Goal: Task Accomplishment & Management: Use online tool/utility

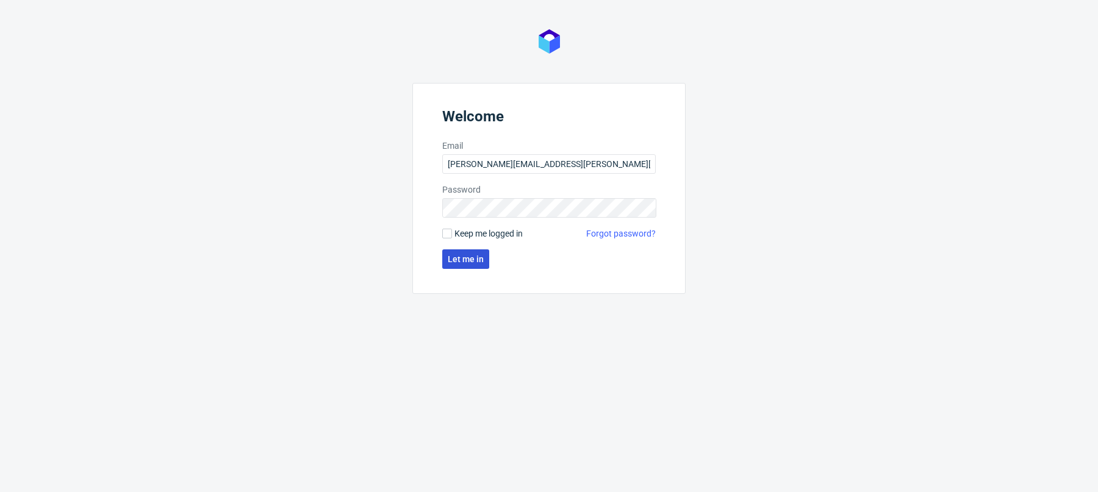
click at [474, 256] on span "Let me in" at bounding box center [466, 259] width 36 height 9
type input "[PERSON_NAME][EMAIL_ADDRESS][PERSON_NAME][DOMAIN_NAME]"
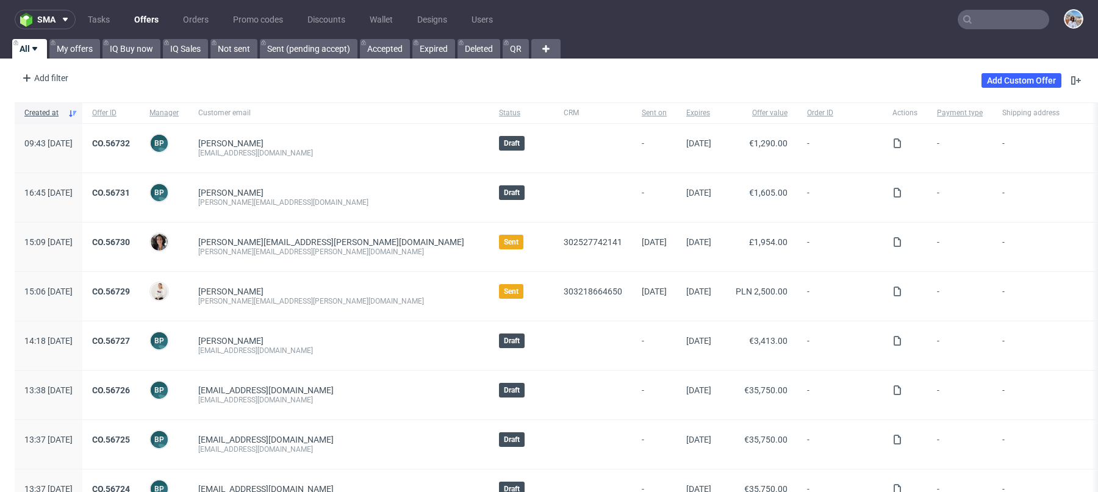
click at [958, 32] on nav "sma Tasks Offers Orders Promo codes Discounts Wallet Designs Users" at bounding box center [549, 19] width 1098 height 39
click at [974, 21] on input "text" at bounding box center [1004, 20] width 92 height 20
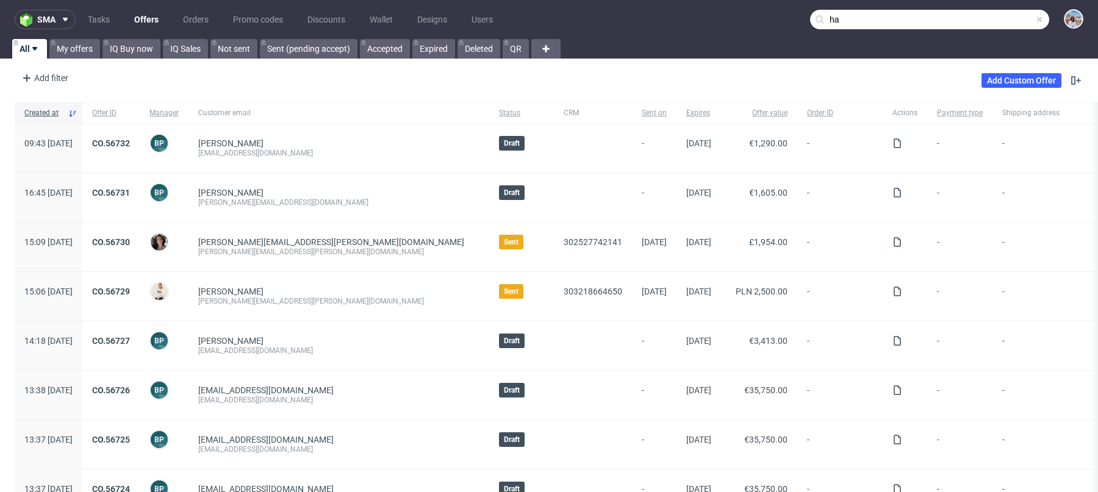
type input "h"
type input "a"
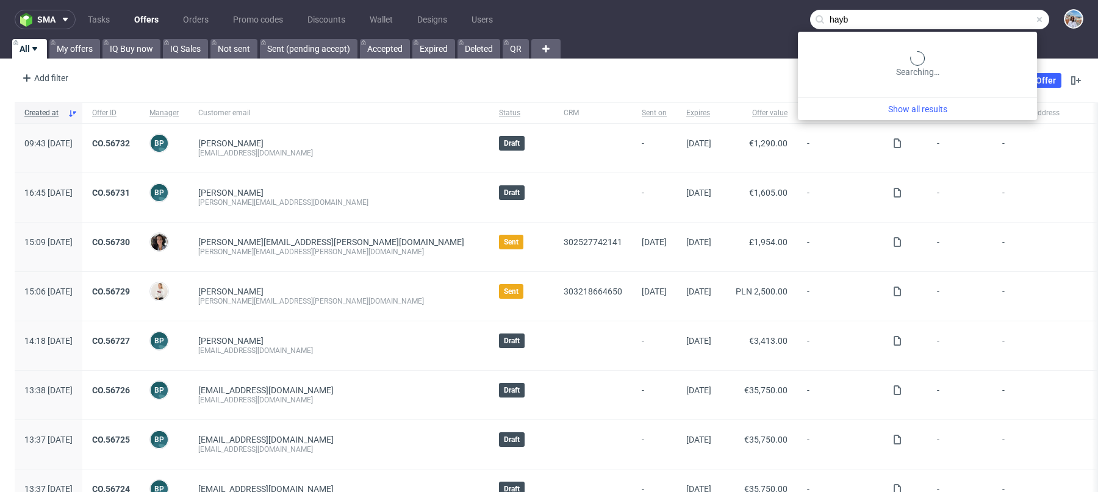
type input "hayb"
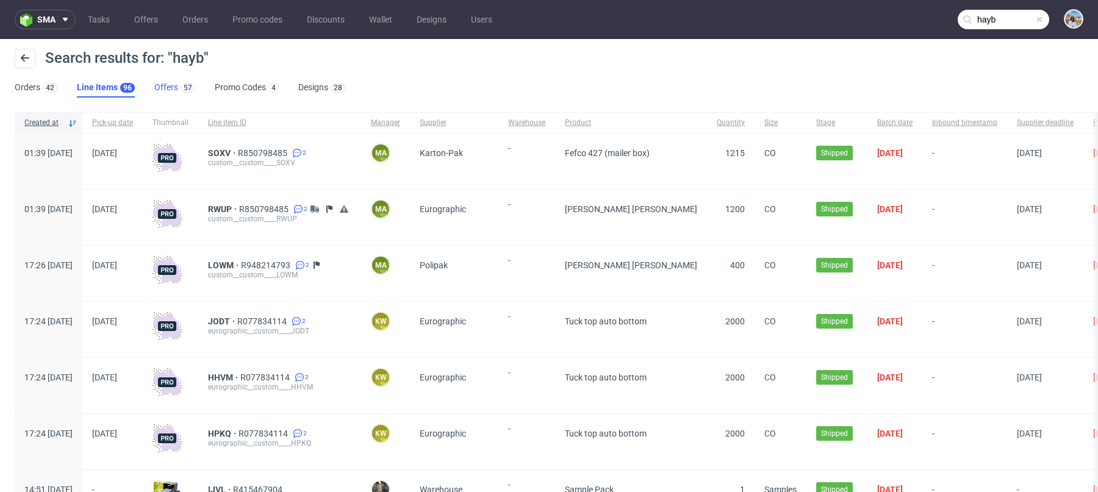
click at [178, 84] on div "57" at bounding box center [186, 87] width 17 height 12
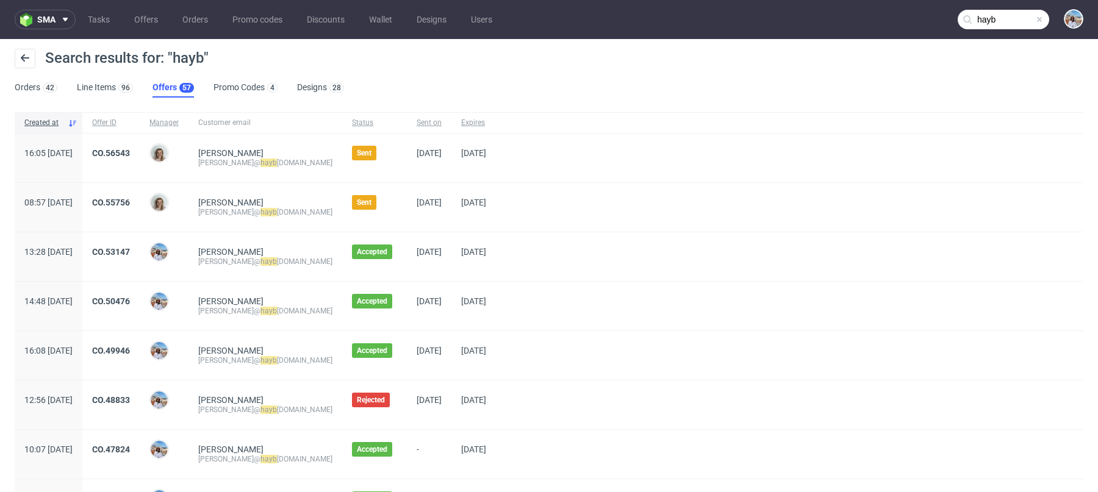
click at [140, 146] on div "CO.56543" at bounding box center [110, 158] width 57 height 49
click at [140, 143] on div "CO.56543" at bounding box center [110, 158] width 57 height 49
click at [130, 150] on link "CO.56543" at bounding box center [111, 153] width 38 height 10
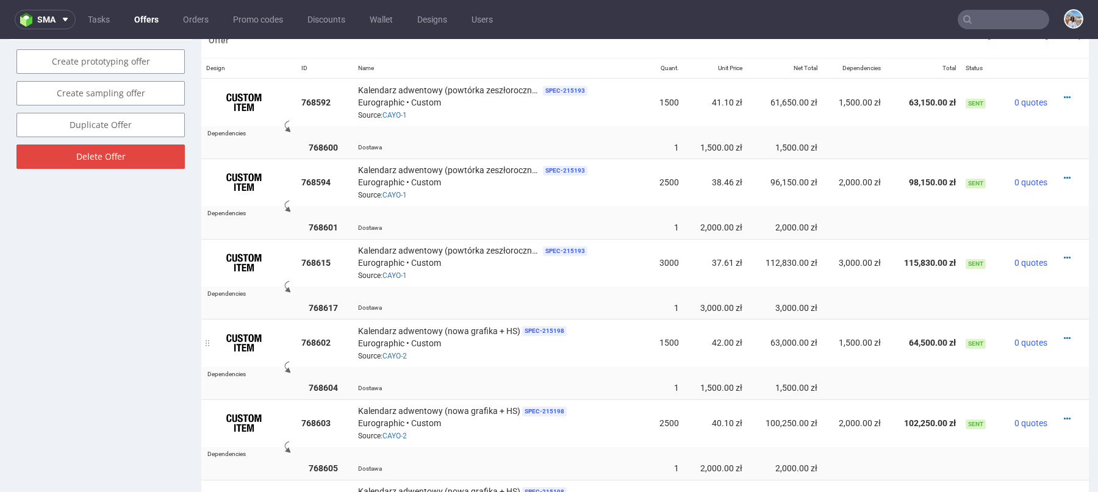
scroll to position [744, 0]
click at [1064, 339] on icon at bounding box center [1067, 340] width 7 height 9
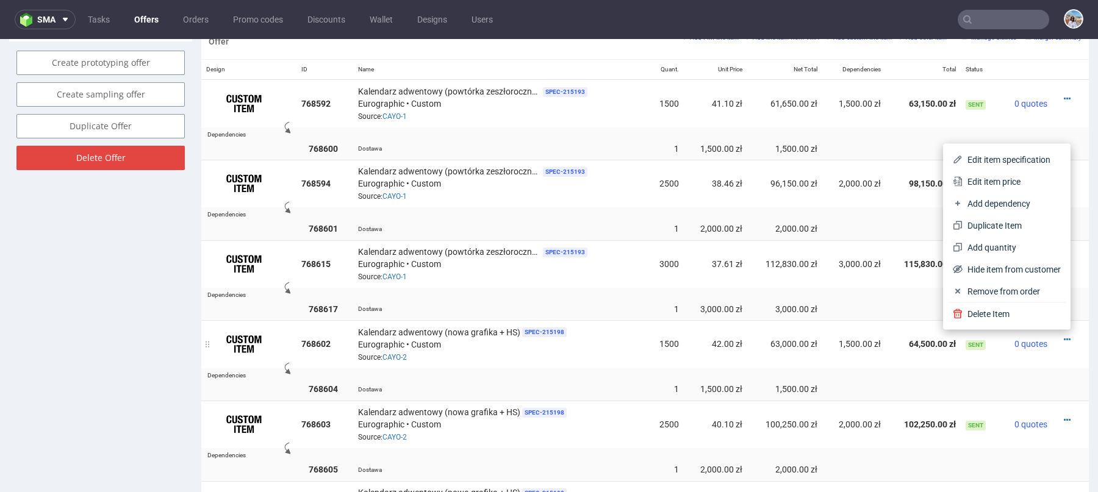
click at [601, 353] on div "Kalendarz adwentowy (nowa grafika + HS) SPEC- 215198 Eurographic • Custom Sourc…" at bounding box center [500, 344] width 285 height 38
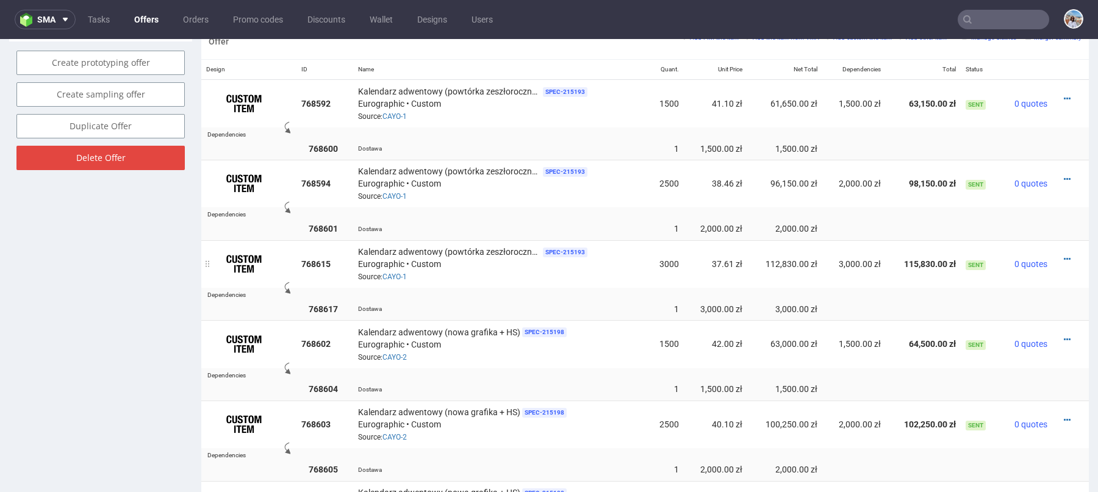
scroll to position [650, 0]
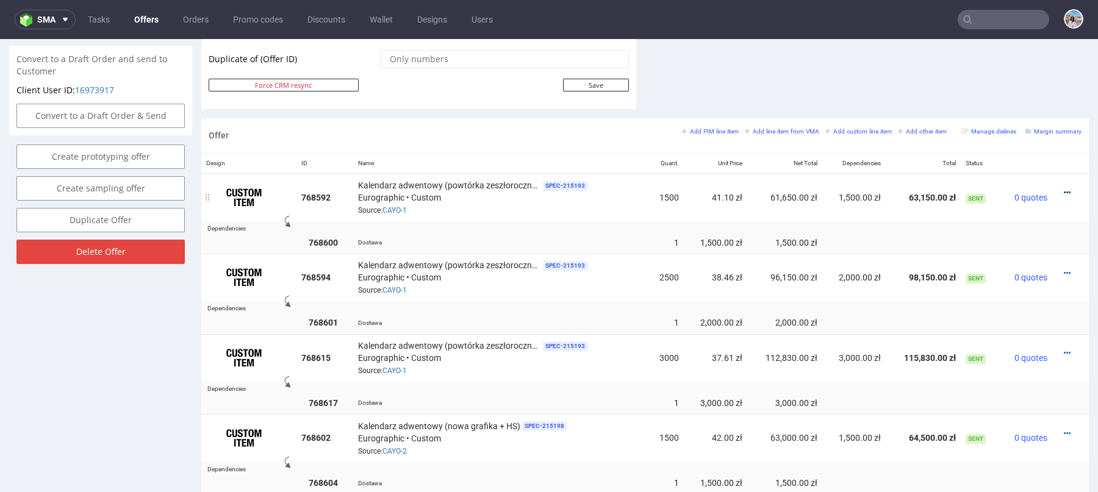
click at [1064, 192] on icon at bounding box center [1067, 192] width 7 height 9
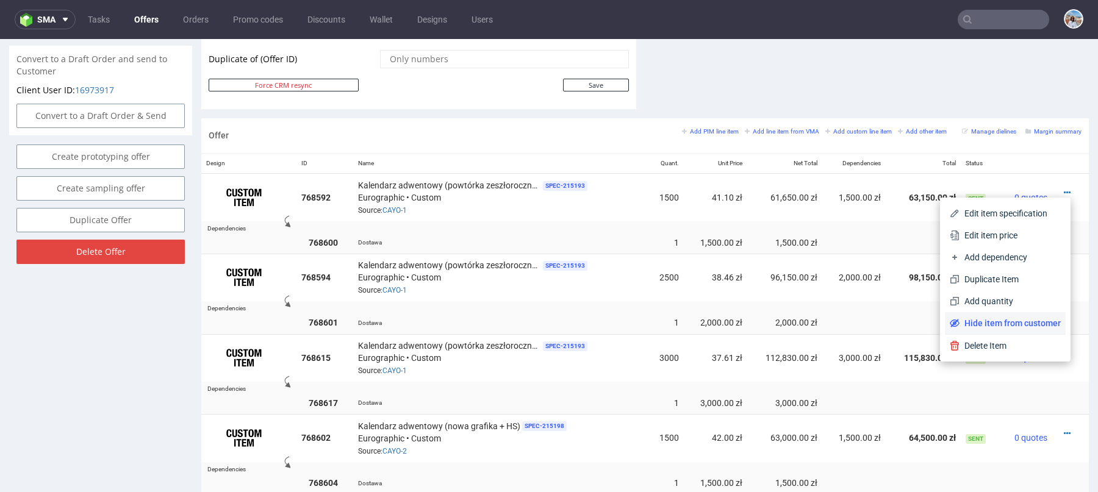
click at [992, 318] on span "Hide item from customer" at bounding box center [1010, 323] width 101 height 12
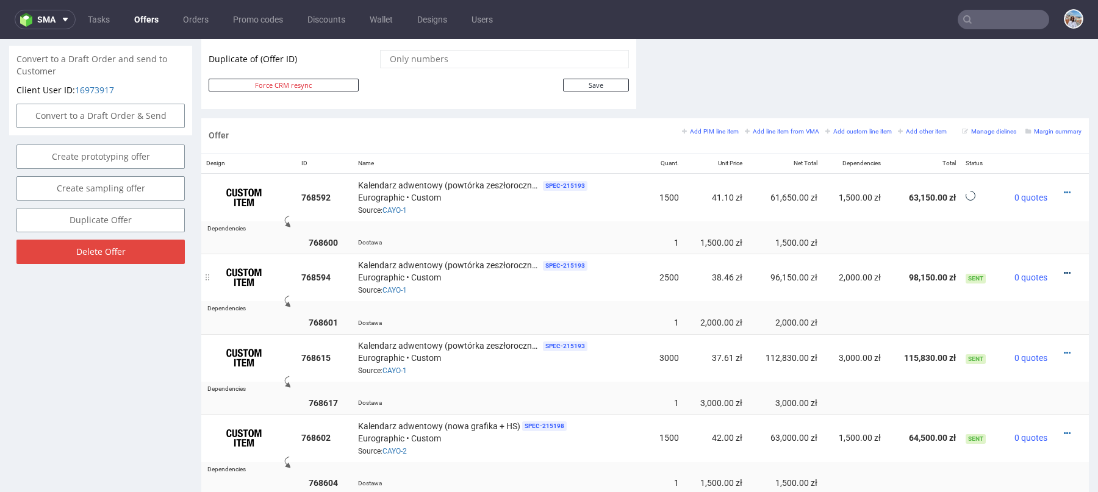
click at [1064, 269] on icon at bounding box center [1067, 273] width 7 height 9
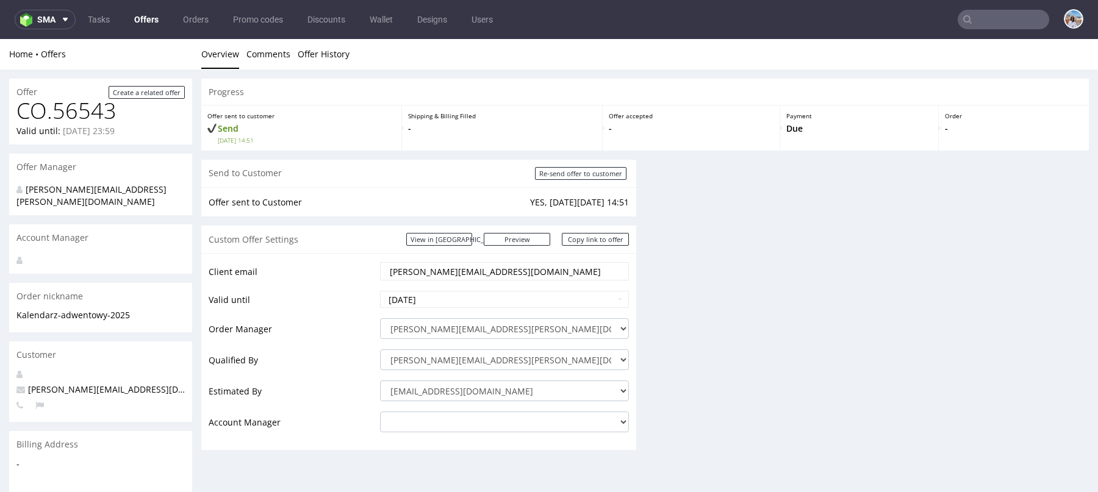
click at [1011, 224] on div "Progress Offer sent to customer Send [DATE] 14:51 Shipping & Billing Filled - O…" at bounding box center [645, 269] width 888 height 381
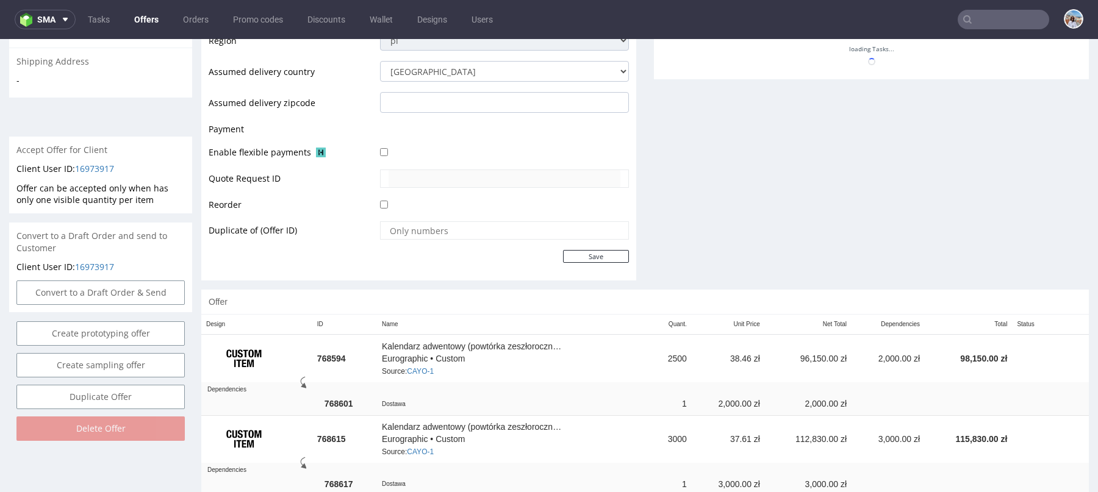
scroll to position [615, 0]
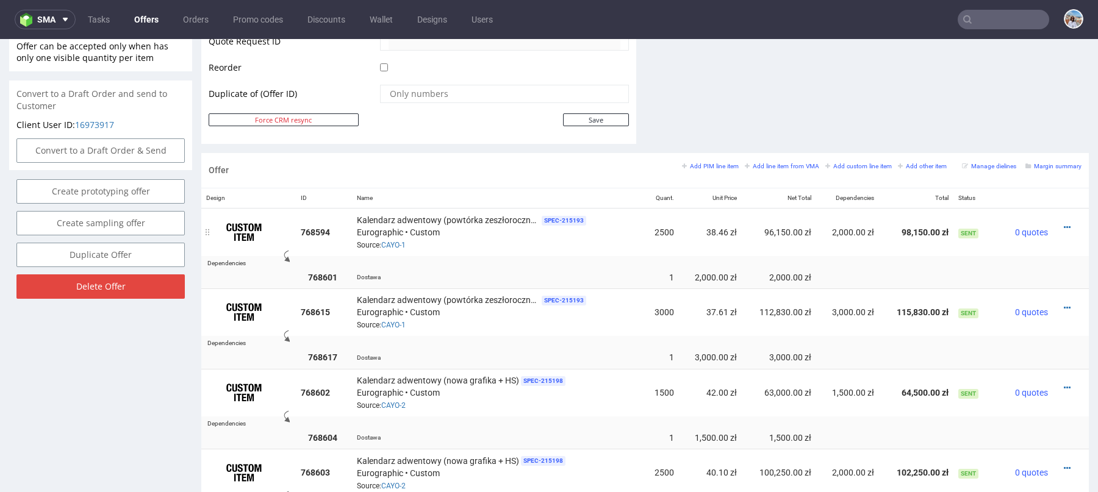
click at [1059, 223] on div at bounding box center [1067, 227] width 19 height 12
click at [1064, 223] on icon at bounding box center [1067, 227] width 7 height 9
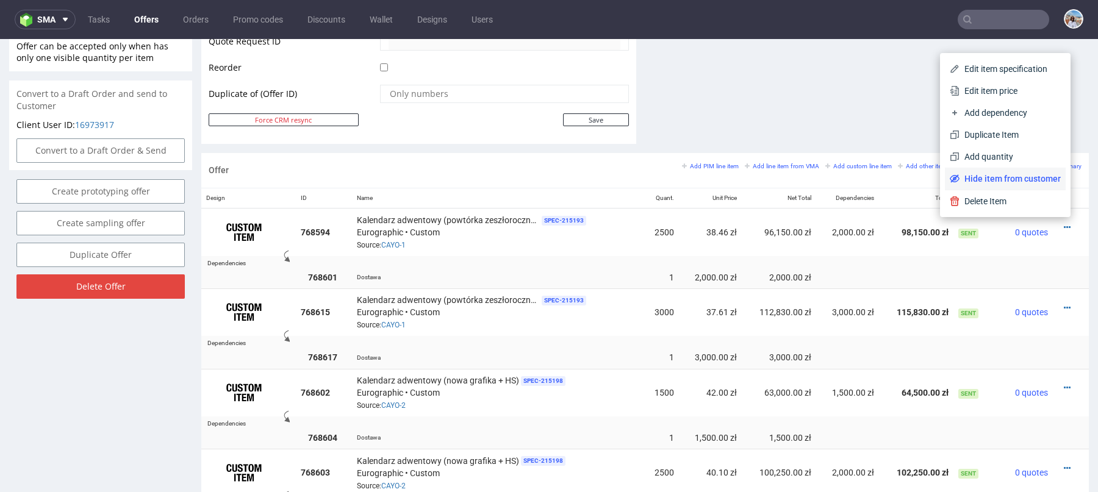
click at [1001, 173] on span "Hide item from customer" at bounding box center [1010, 179] width 101 height 12
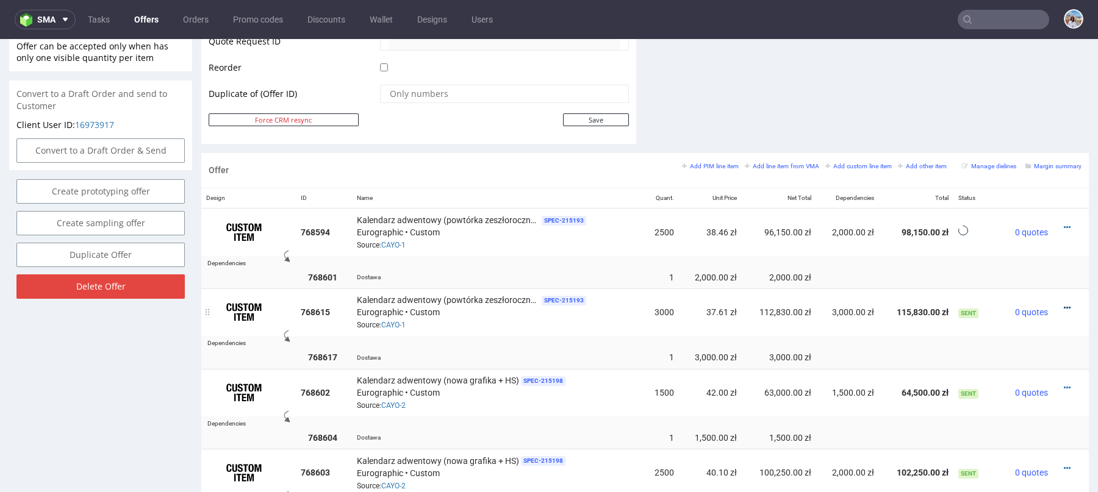
click at [1064, 306] on icon at bounding box center [1067, 308] width 7 height 9
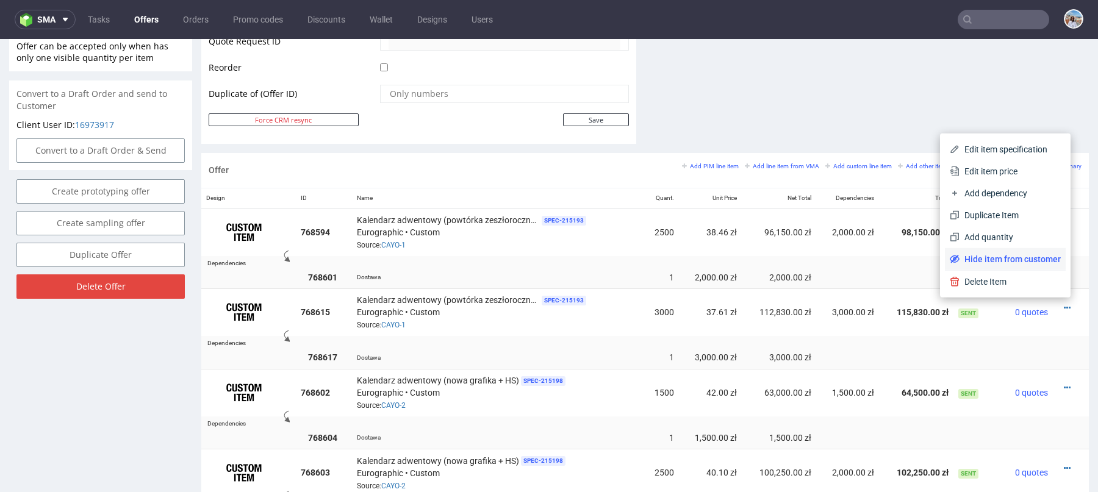
click at [1027, 253] on span "Hide item from customer" at bounding box center [1010, 259] width 101 height 12
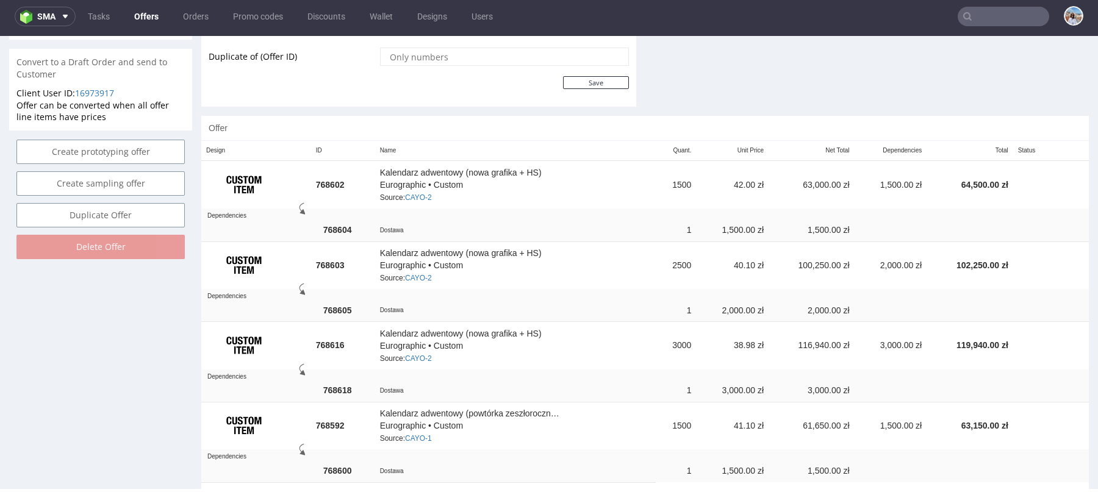
scroll to position [695, 0]
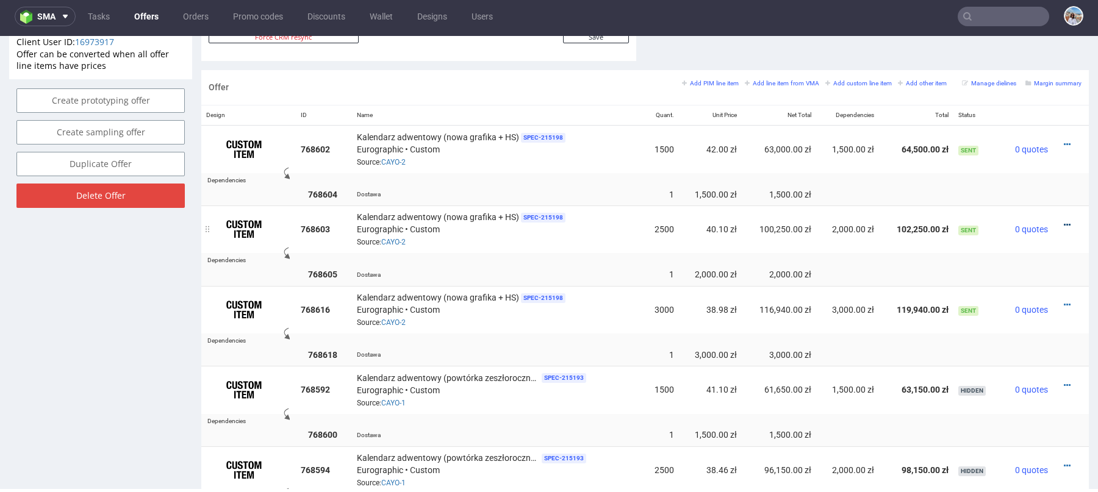
click at [1064, 221] on icon at bounding box center [1067, 225] width 7 height 9
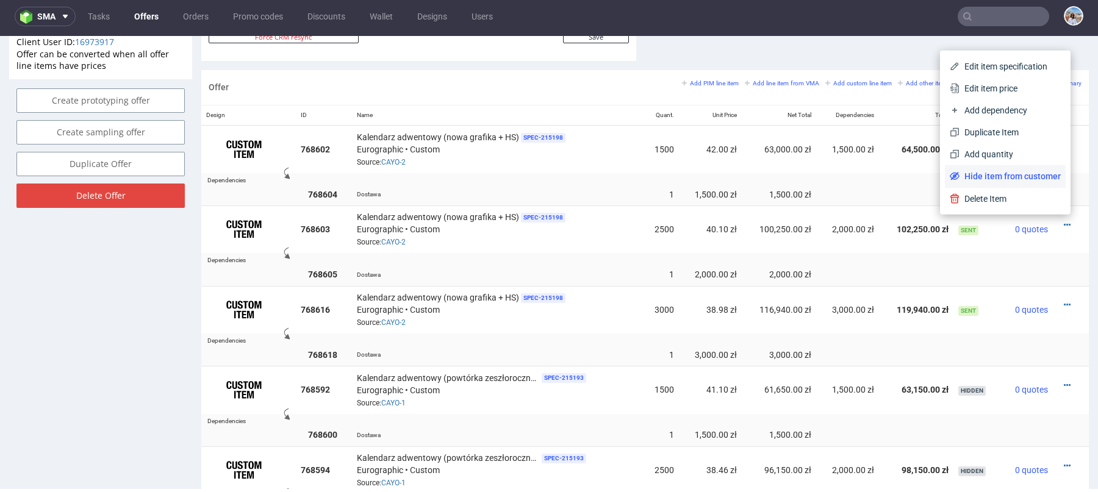
click at [983, 168] on li "Hide item from customer" at bounding box center [1005, 176] width 121 height 22
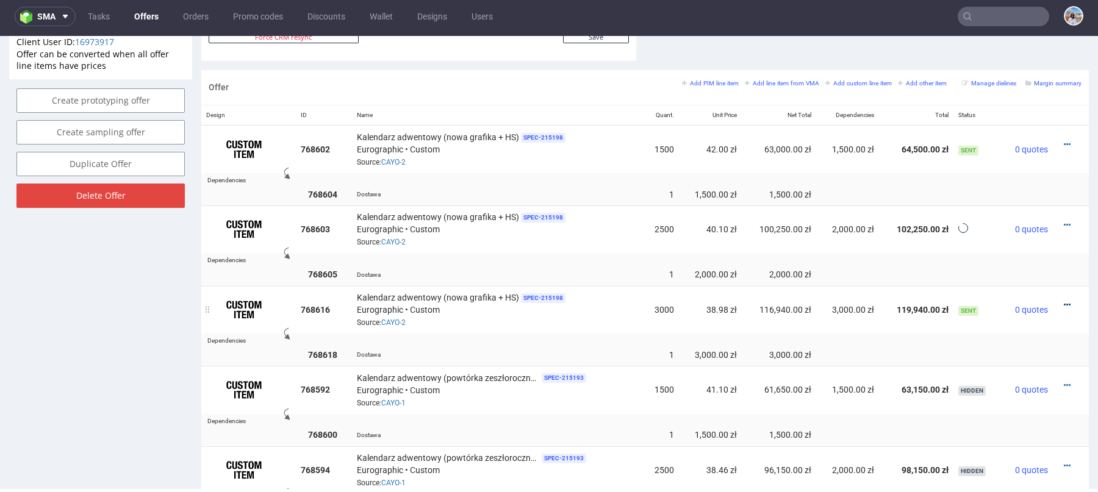
click at [1064, 303] on icon at bounding box center [1067, 305] width 7 height 9
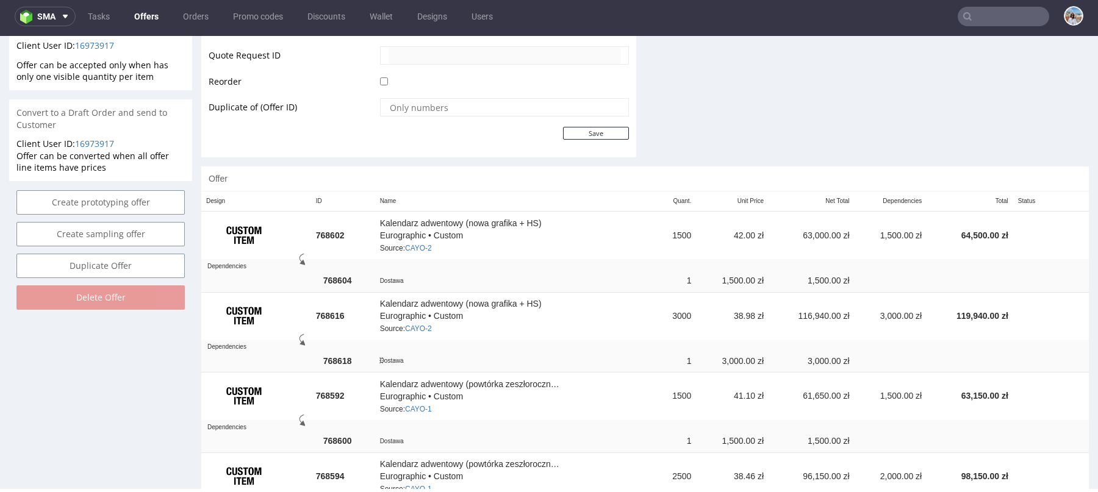
scroll to position [594, 0]
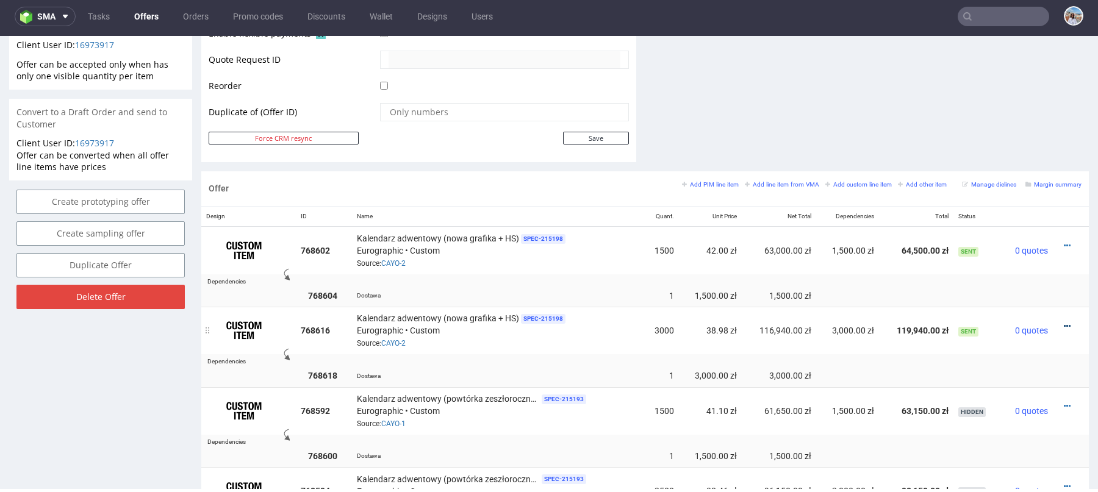
click at [1064, 322] on icon at bounding box center [1067, 326] width 7 height 9
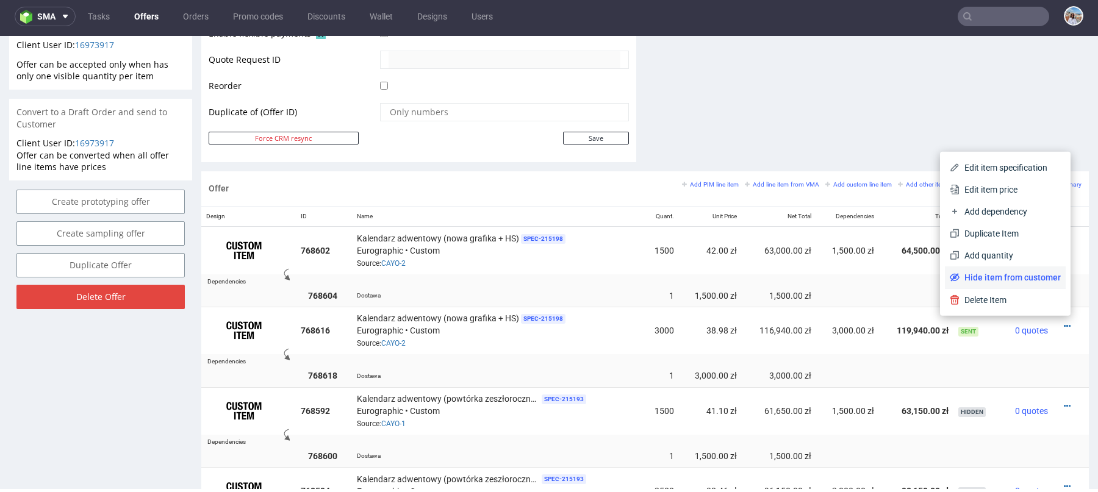
click at [1004, 282] on span "Hide item from customer" at bounding box center [1010, 277] width 101 height 12
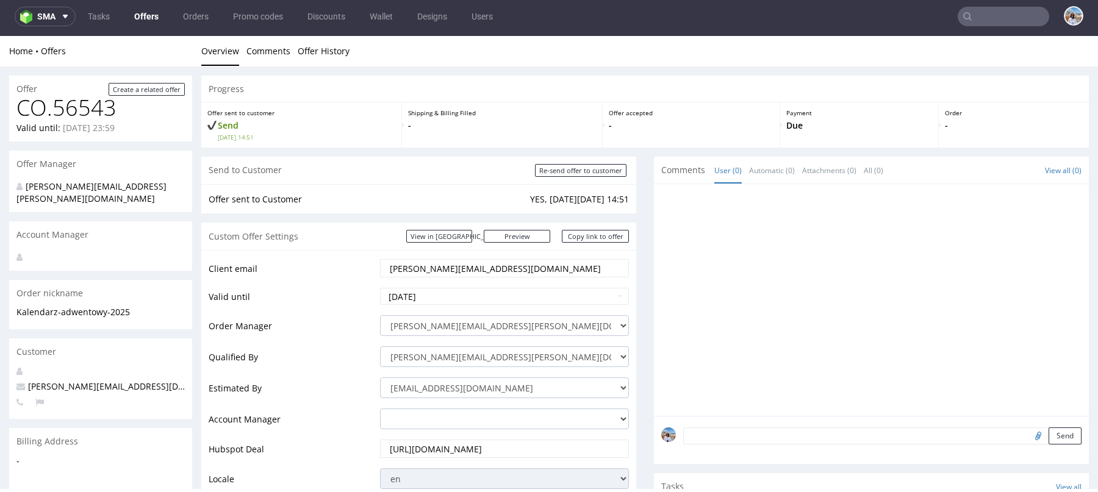
scroll to position [593, 0]
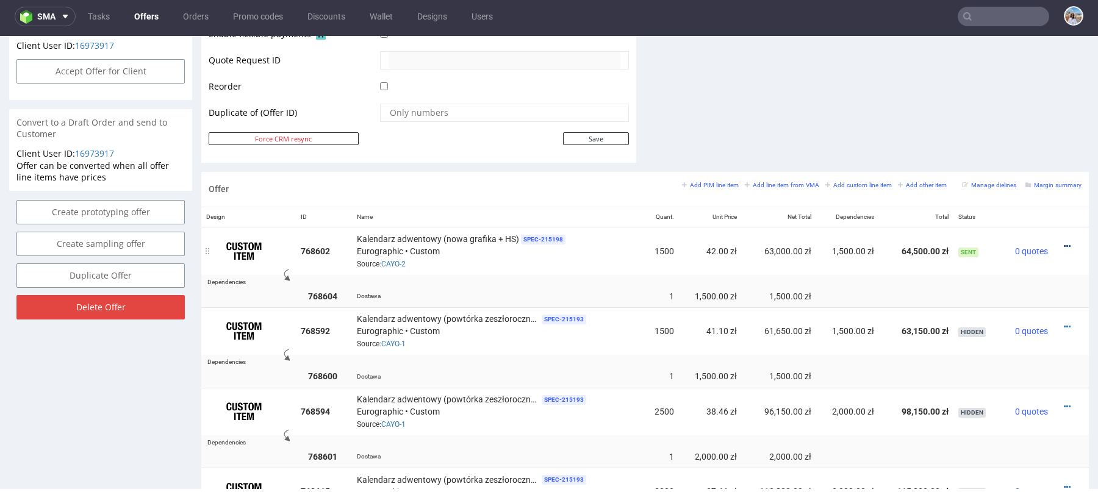
click at [1064, 245] on icon at bounding box center [1067, 246] width 7 height 9
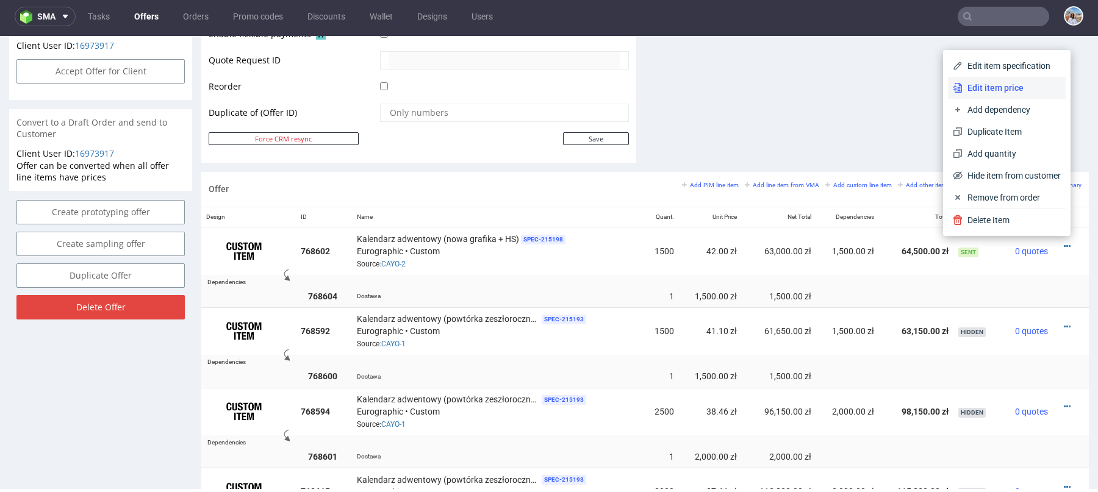
click at [1017, 91] on span "Edit item price" at bounding box center [1012, 88] width 98 height 12
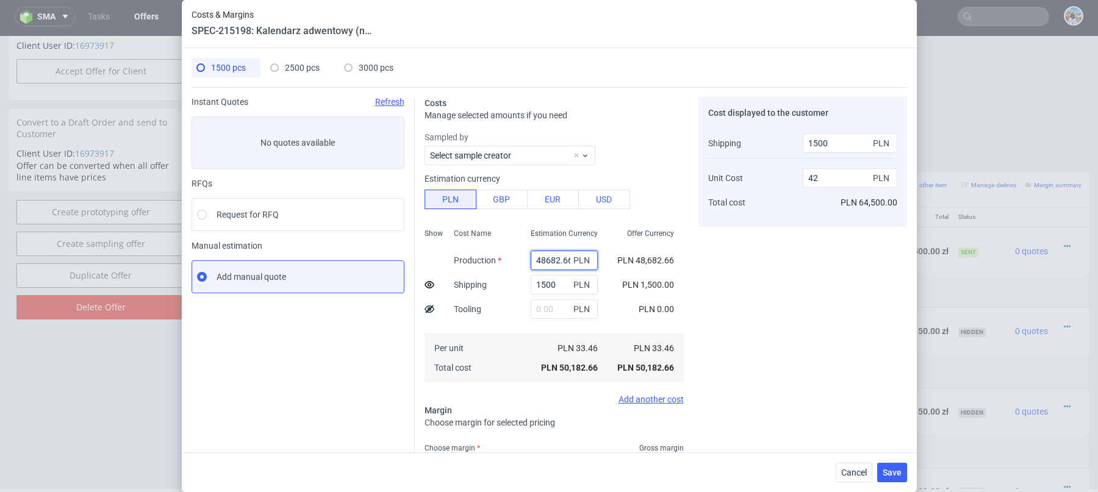
click at [554, 261] on input "48682.66" at bounding box center [564, 261] width 67 height 20
paste input "000"
type input "48 000"
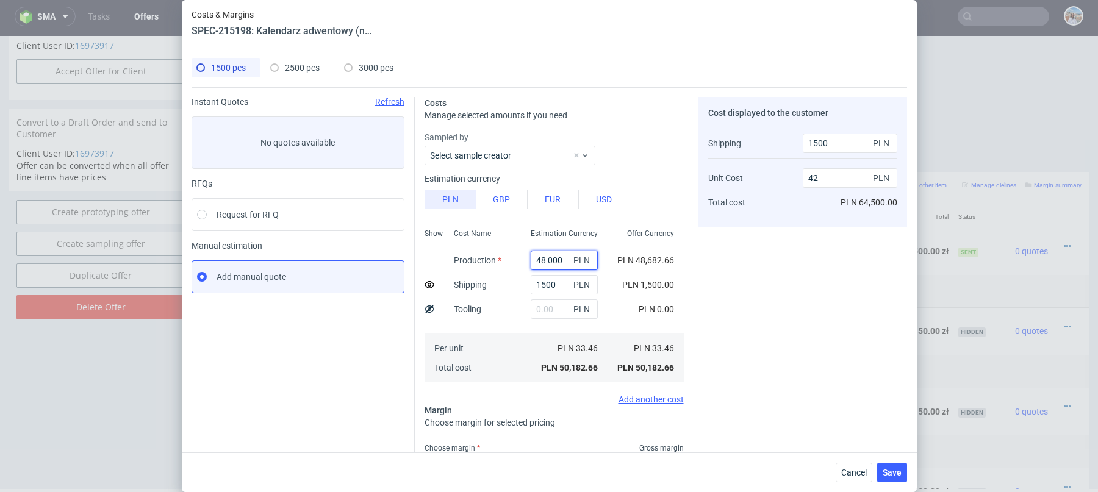
type input "0.29"
click at [561, 255] on input "text" at bounding box center [569, 261] width 67 height 20
paste input "48 000"
click at [558, 262] on input "48 000" at bounding box center [569, 261] width 67 height 20
type input "48000"
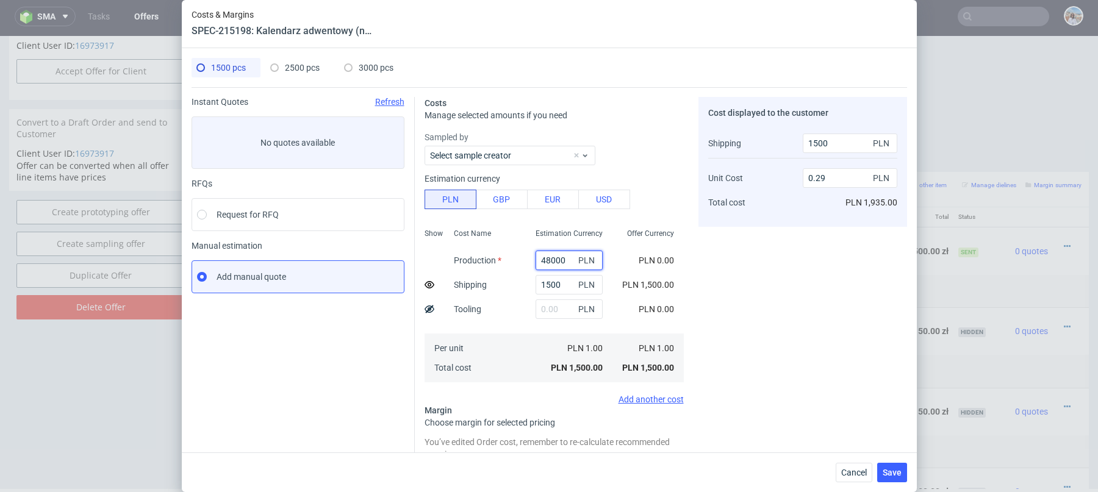
type input "41.42"
type input "48000"
click at [486, 311] on div "Tooling" at bounding box center [467, 309] width 47 height 24
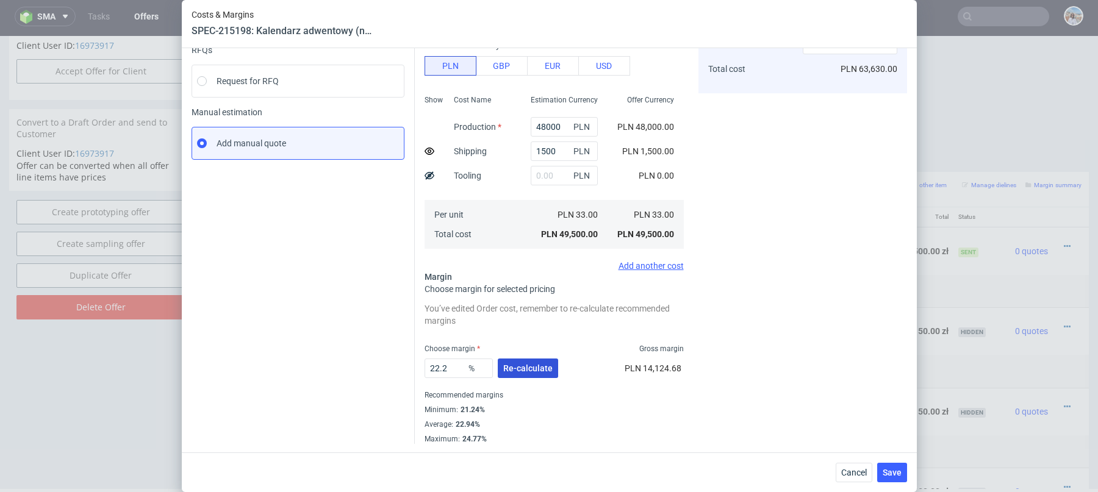
click at [518, 373] on button "Re-calculate" at bounding box center [528, 369] width 60 height 20
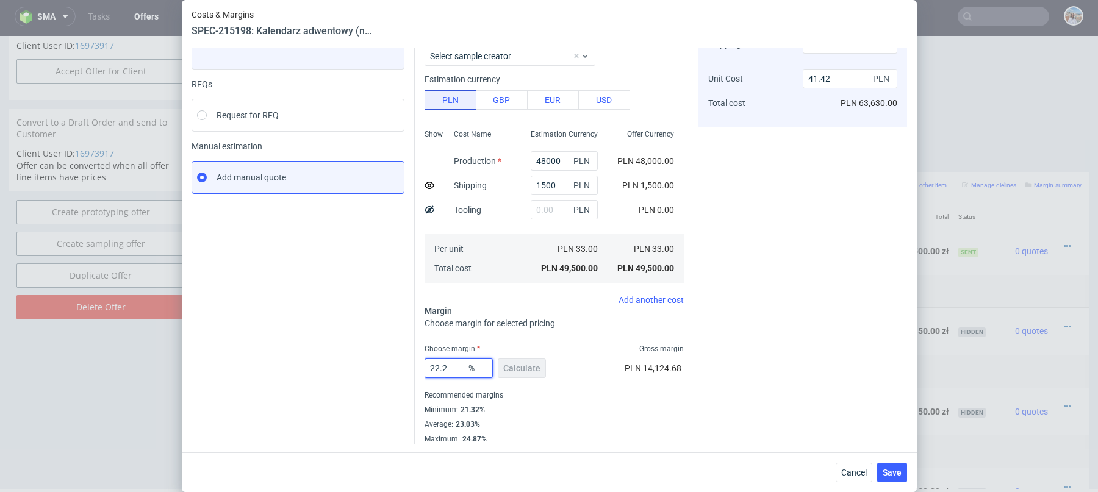
click at [441, 374] on input "22.2" at bounding box center [459, 369] width 68 height 20
click at [868, 56] on div "1500 PLN 41.42 PLN PLN 63,630.00" at bounding box center [850, 73] width 95 height 88
click at [814, 85] on input "41.42" at bounding box center [850, 79] width 95 height 20
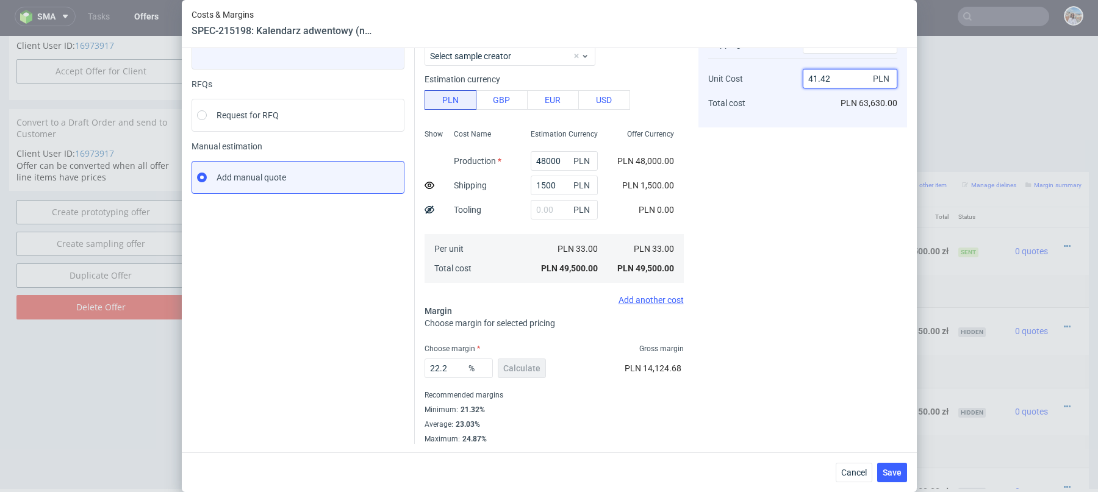
click at [814, 85] on input "41.42" at bounding box center [850, 79] width 95 height 20
type input "42"
type input "23.25581395348837"
type input "42"
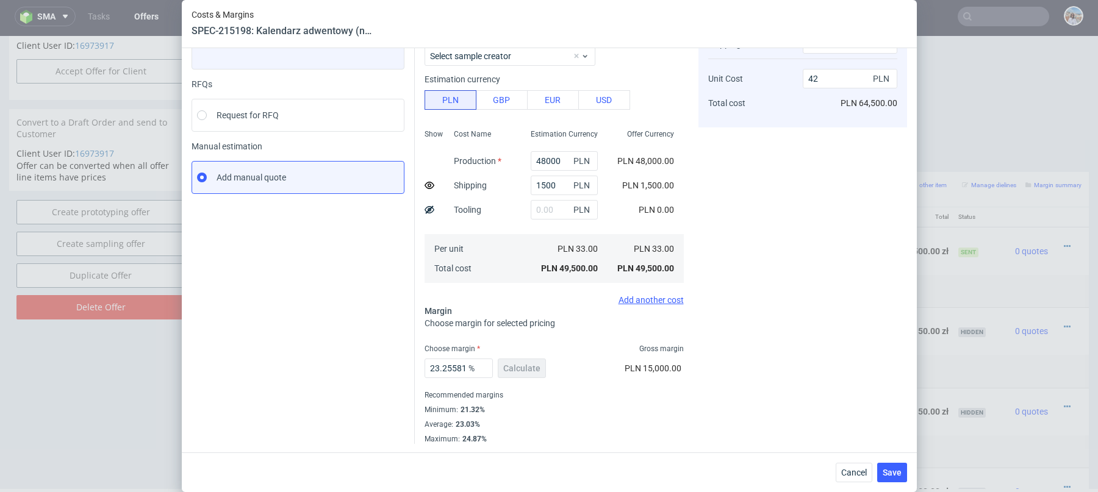
click at [770, 165] on div "Cost displayed to the customer Shipping Unit Cost Total cost 1500 PLN 42 PLN PL…" at bounding box center [802, 221] width 209 height 447
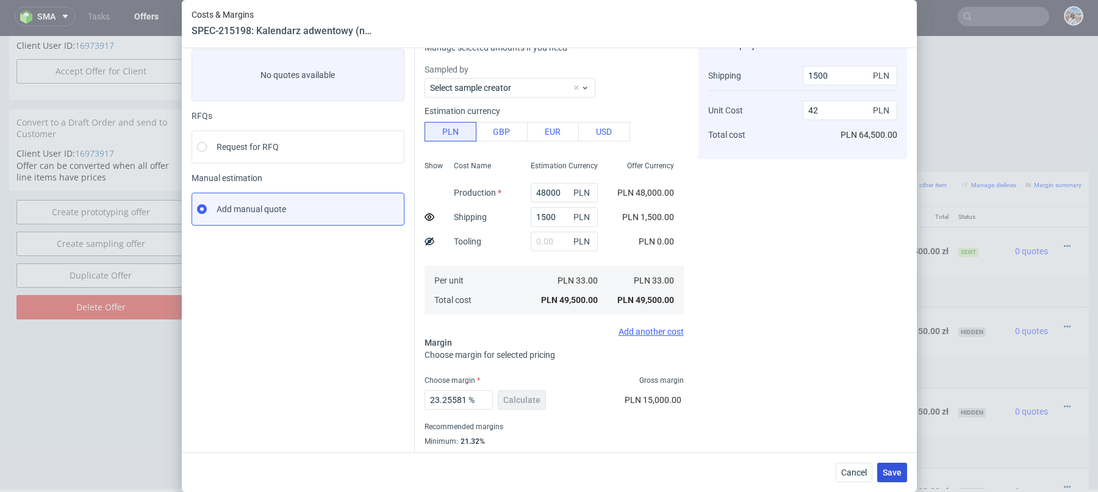
click at [893, 479] on button "Save" at bounding box center [892, 473] width 30 height 20
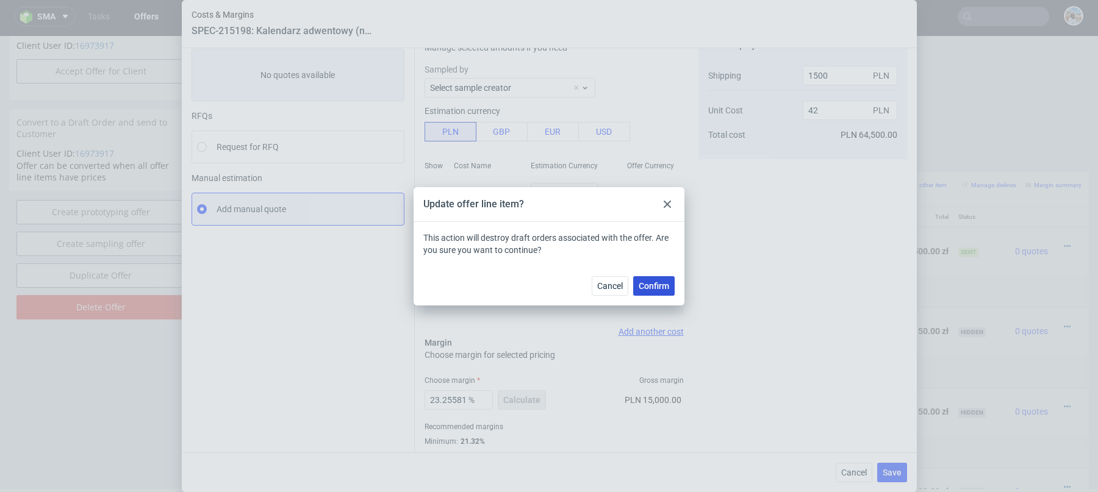
click at [658, 282] on span "Confirm" at bounding box center [654, 286] width 31 height 9
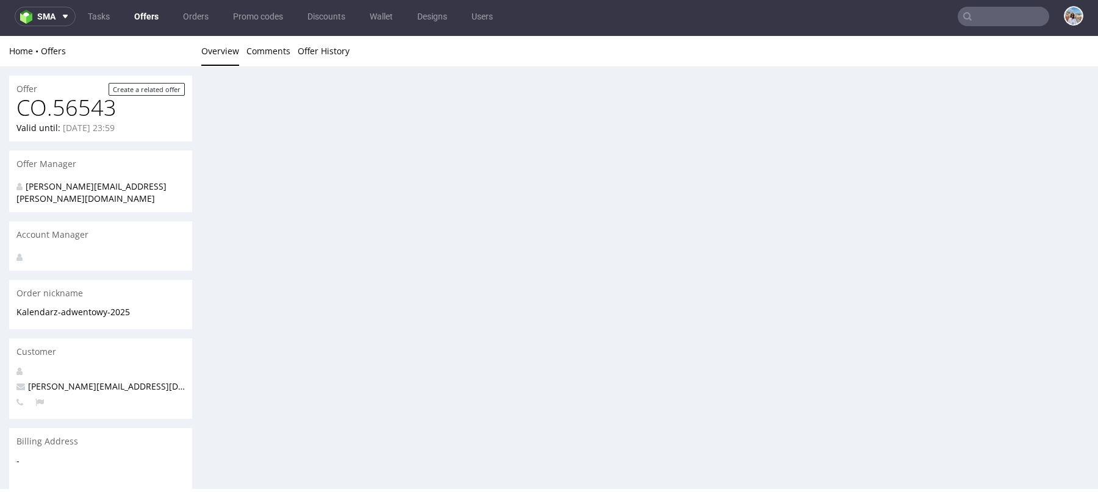
scroll to position [0, 0]
